Goal: Information Seeking & Learning: Learn about a topic

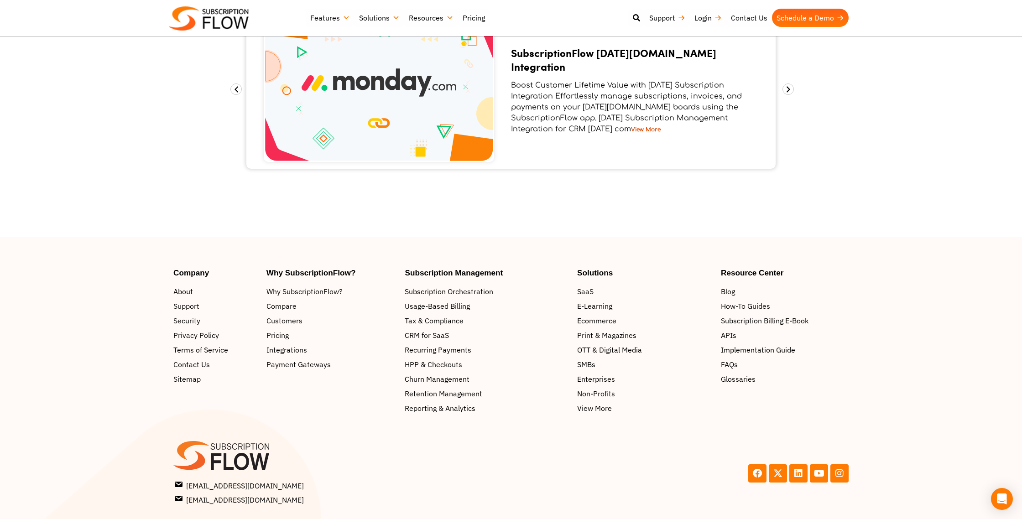
scroll to position [1248, 0]
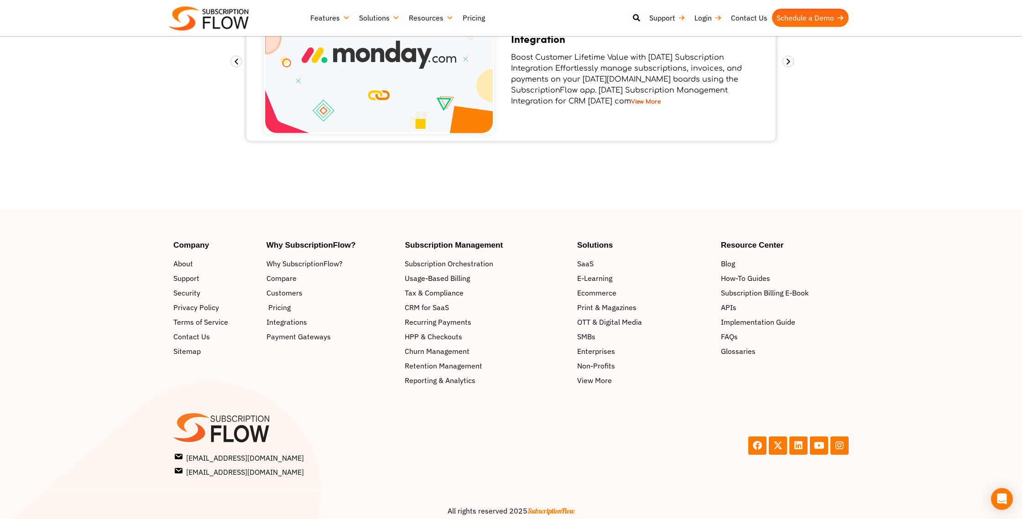
click at [282, 302] on span "Pricing" at bounding box center [279, 307] width 22 height 11
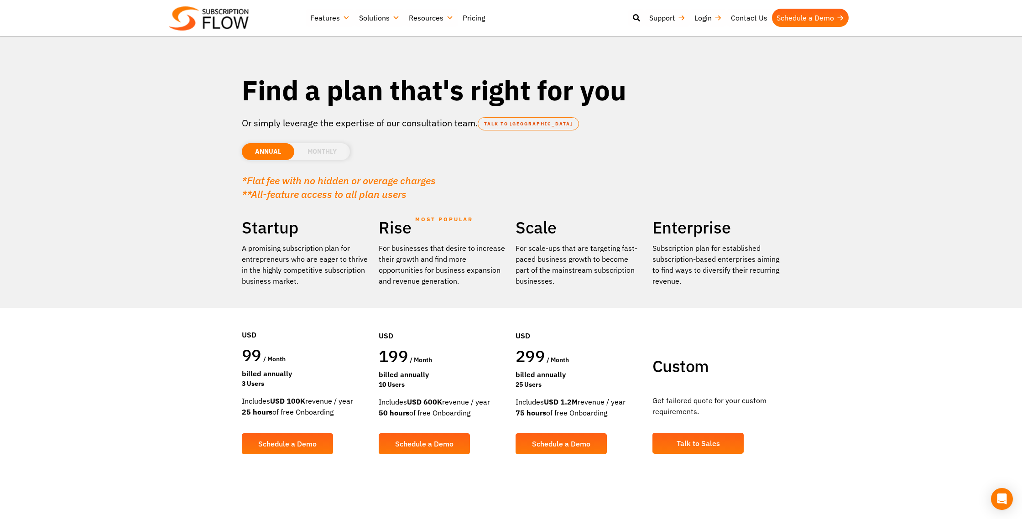
click at [319, 155] on li "MONTHLY" at bounding box center [322, 151] width 56 height 17
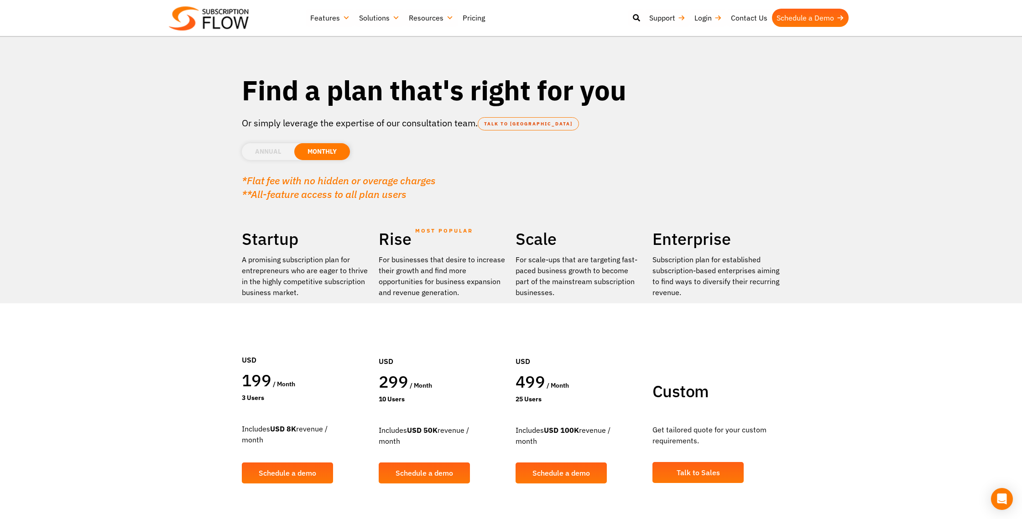
click at [261, 153] on li "ANNUAL" at bounding box center [268, 151] width 52 height 17
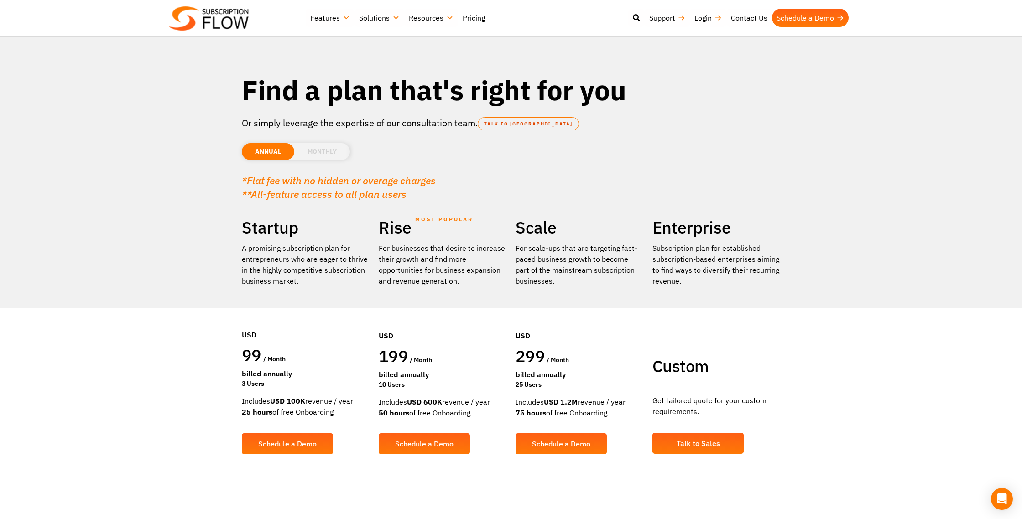
click at [327, 154] on li "MONTHLY" at bounding box center [322, 151] width 56 height 17
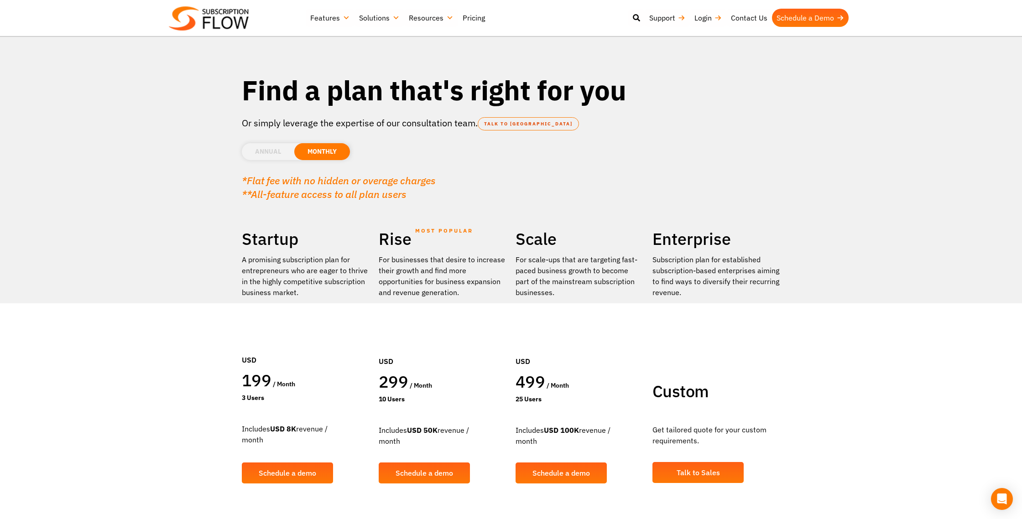
click at [264, 157] on li "ANNUAL" at bounding box center [268, 151] width 52 height 17
